Goal: Task Accomplishment & Management: Use online tool/utility

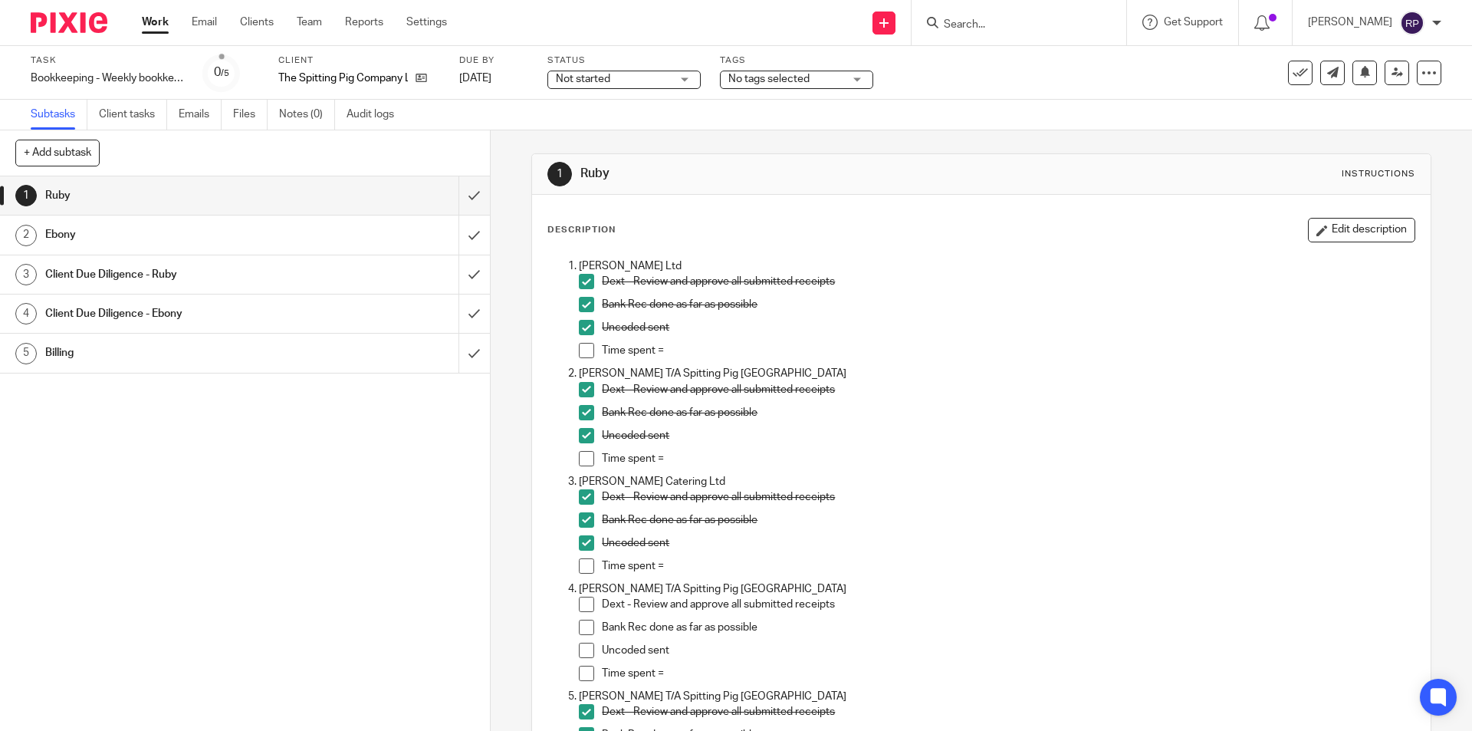
scroll to position [1304, 0]
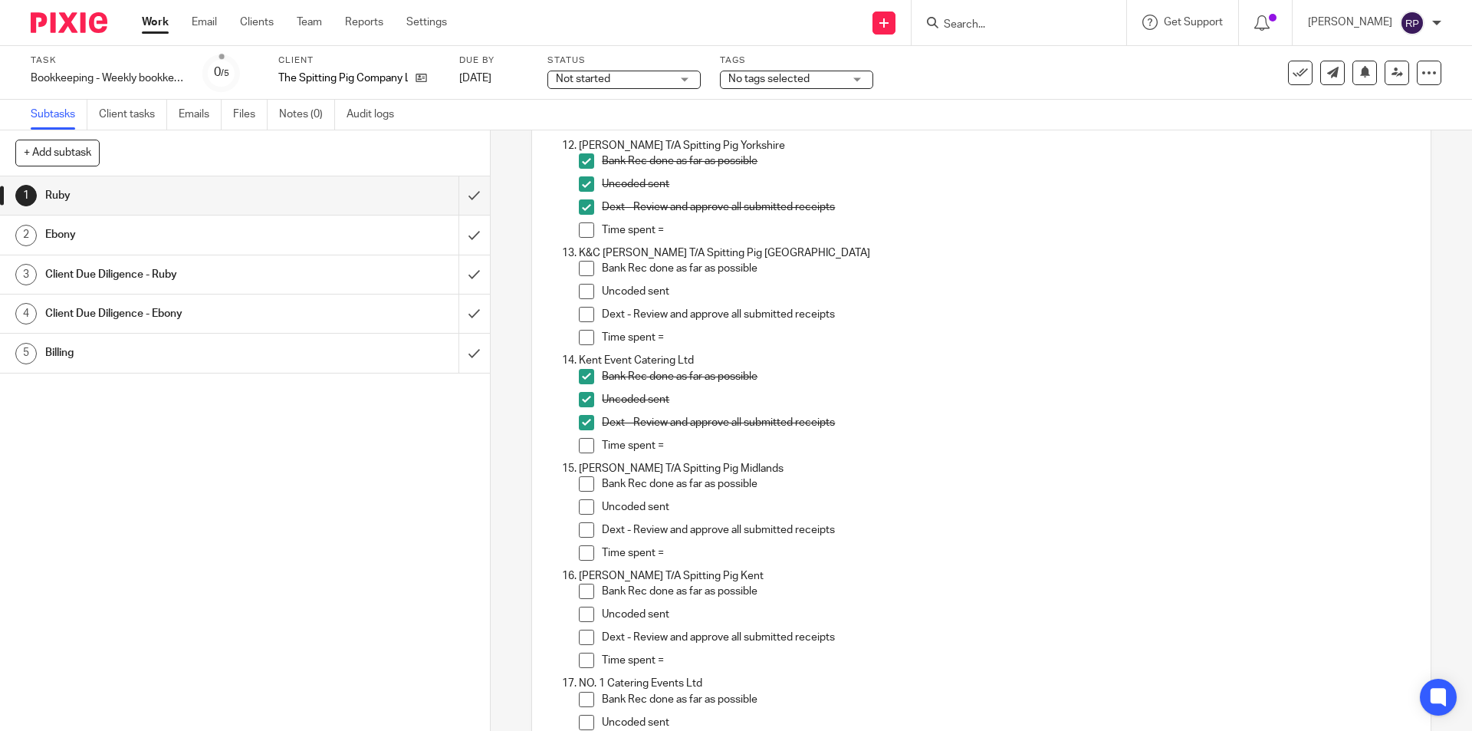
click at [585, 268] on span at bounding box center [586, 268] width 15 height 15
click at [579, 290] on span at bounding box center [586, 291] width 15 height 15
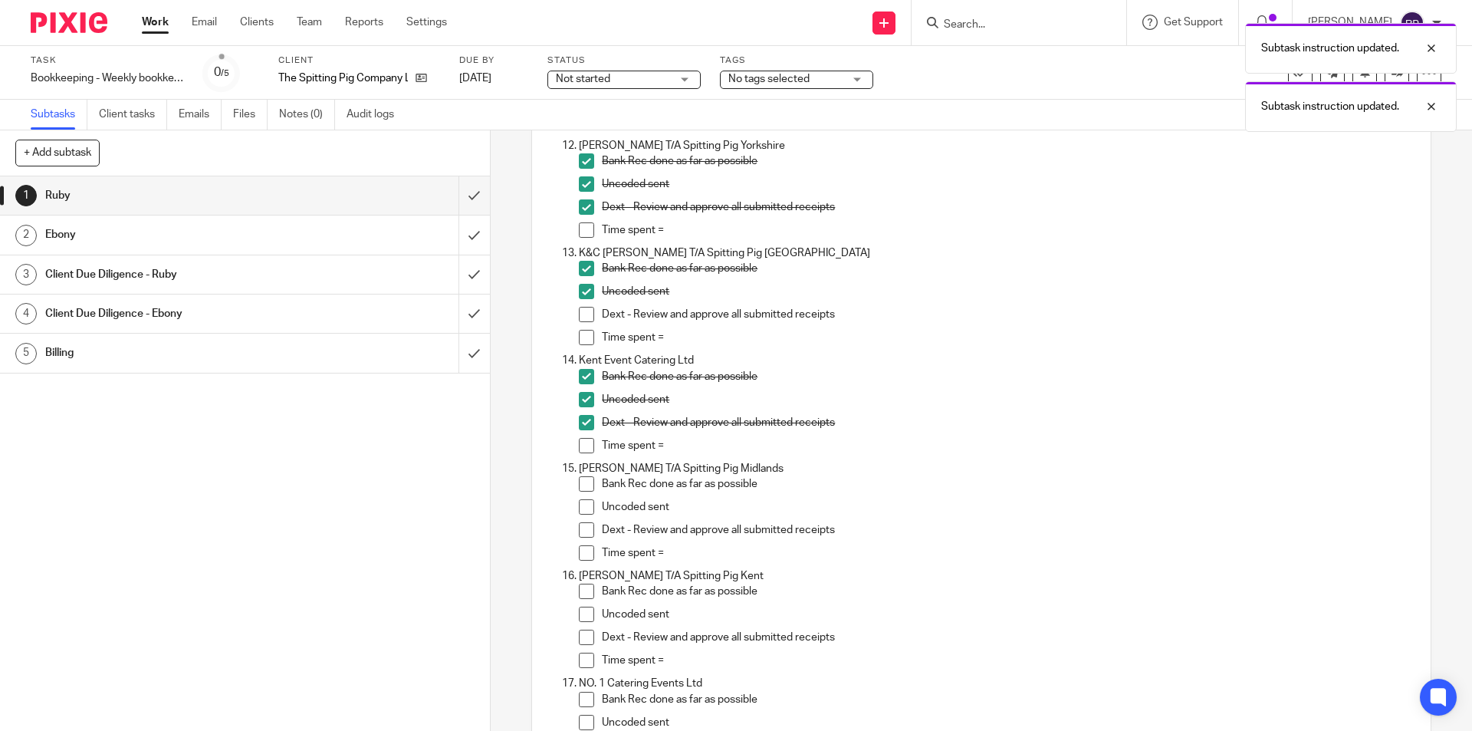
click at [584, 309] on span at bounding box center [586, 314] width 15 height 15
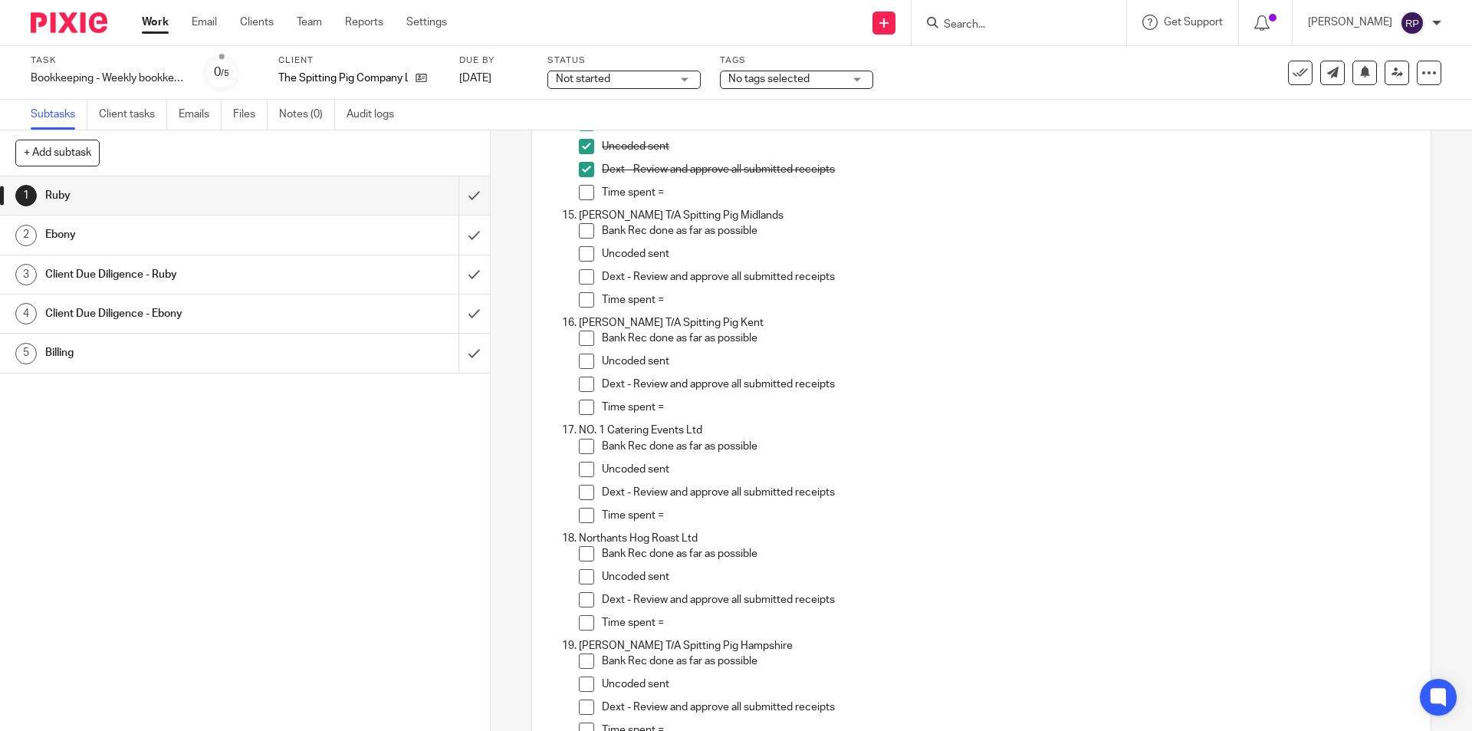
scroll to position [1403, 0]
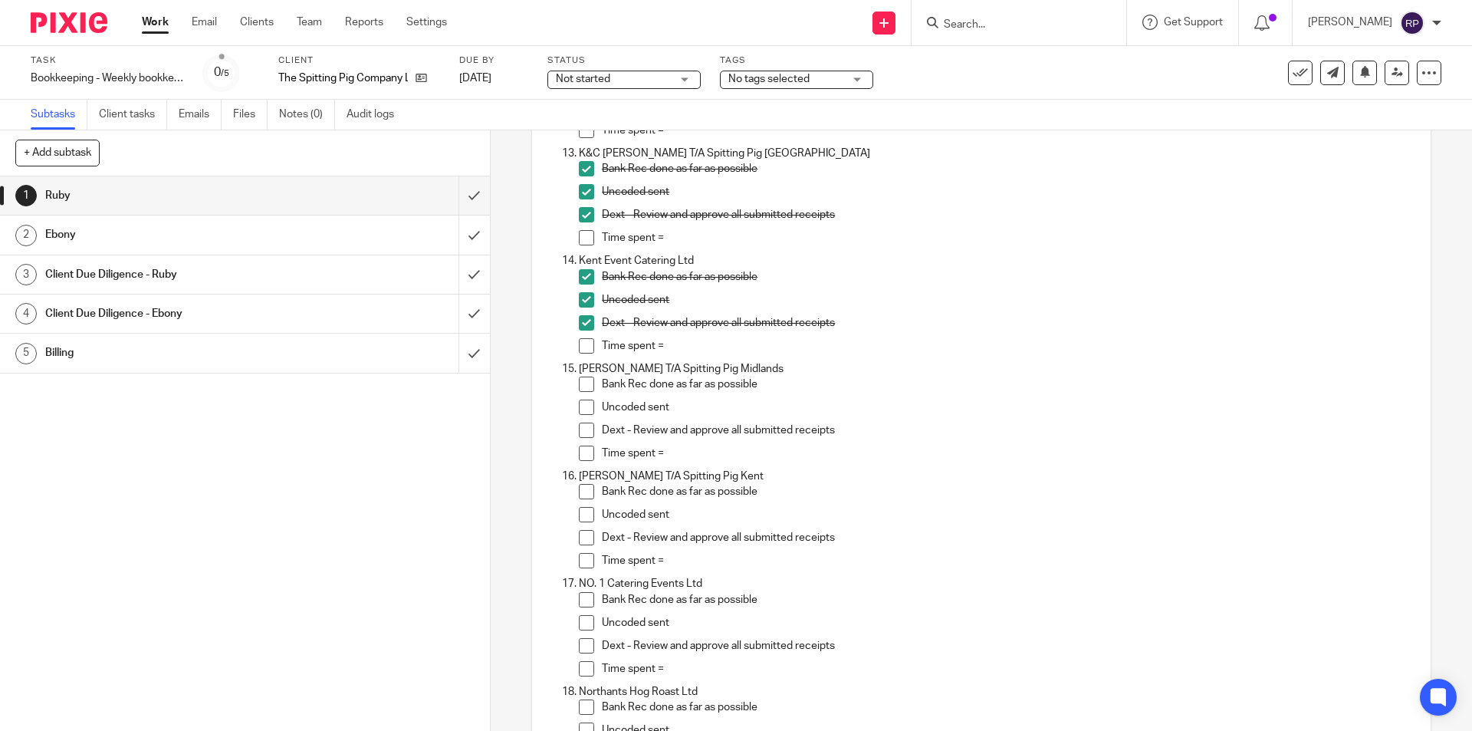
click at [981, 20] on input "Search" at bounding box center [1011, 25] width 138 height 14
type input "[GEOGRAPHIC_DATA]"
click at [339, 432] on div "1 Ruby 2 [GEOGRAPHIC_DATA] 3 Client Due Diligence - Ruby 4 Client Due Diligence…" at bounding box center [245, 453] width 490 height 554
click at [586, 381] on span at bounding box center [586, 384] width 15 height 15
click at [584, 406] on span at bounding box center [586, 407] width 15 height 15
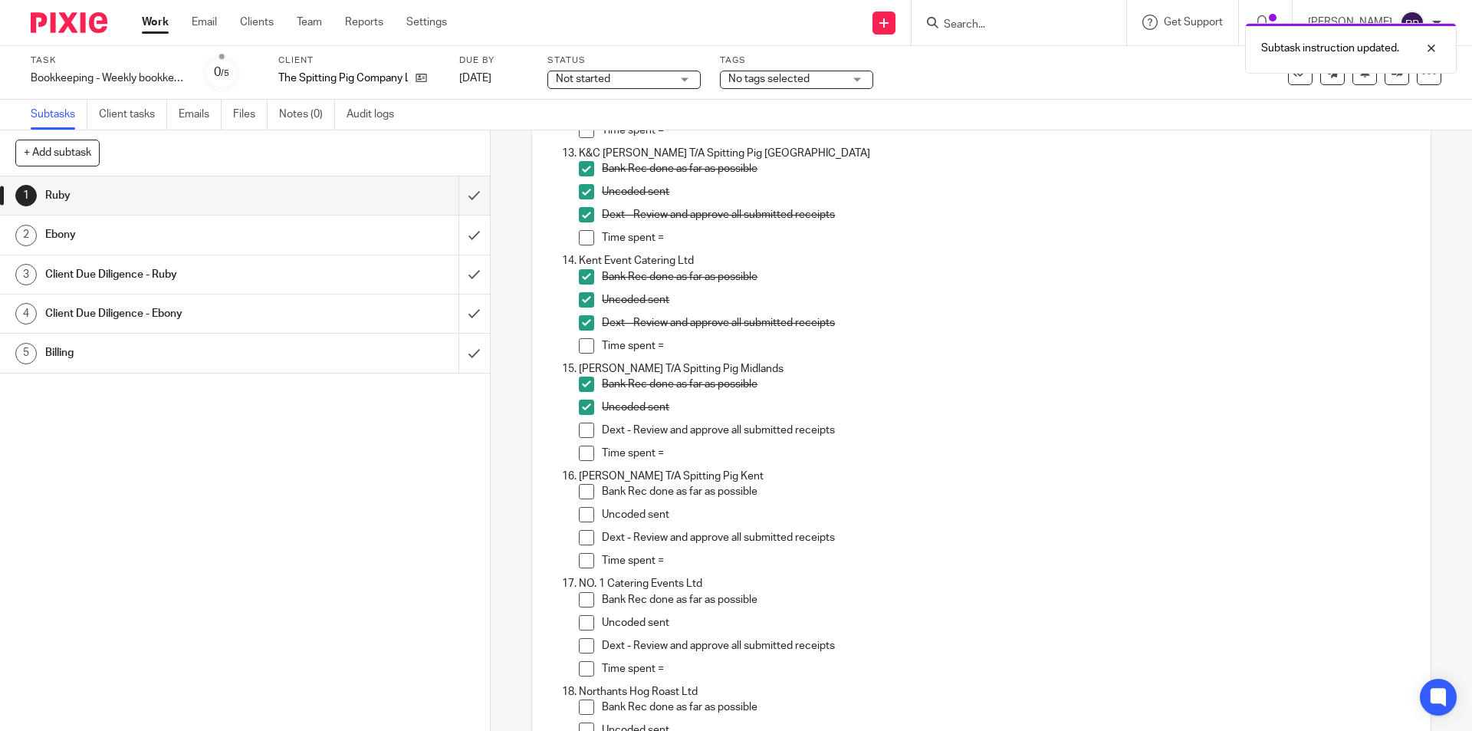
click at [583, 426] on span at bounding box center [586, 430] width 15 height 15
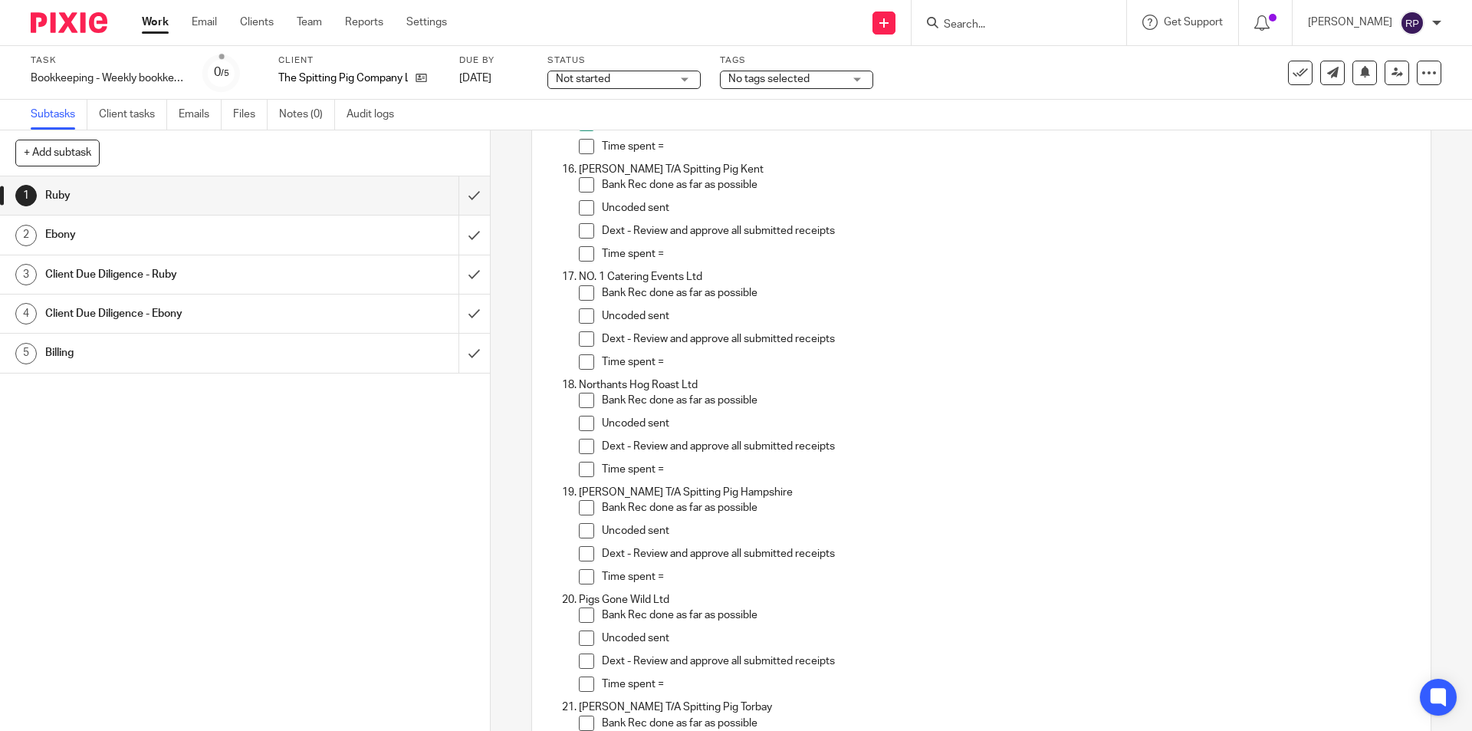
scroll to position [1633, 0]
